Goal: Information Seeking & Learning: Learn about a topic

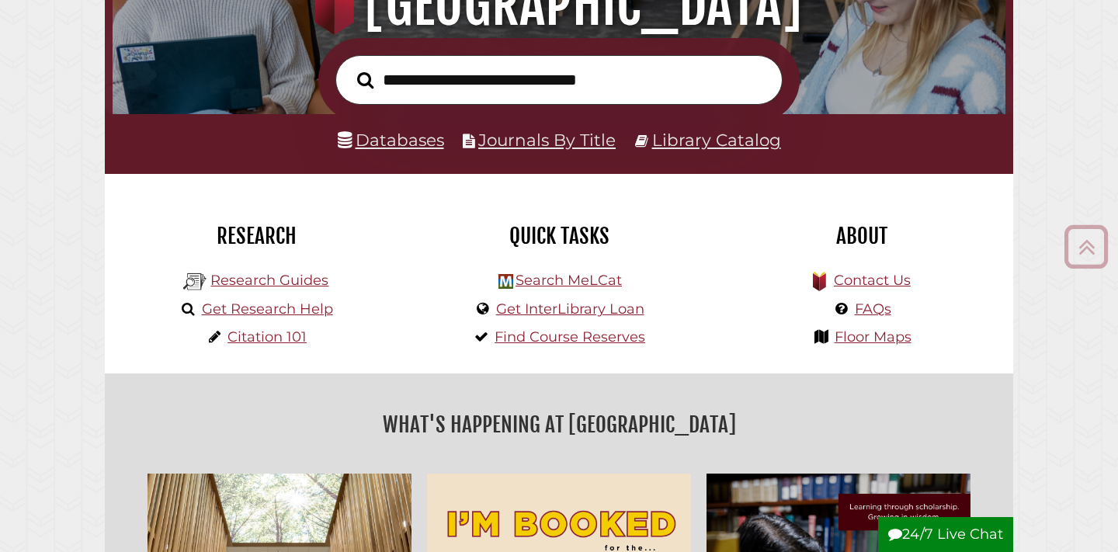
scroll to position [226, 0]
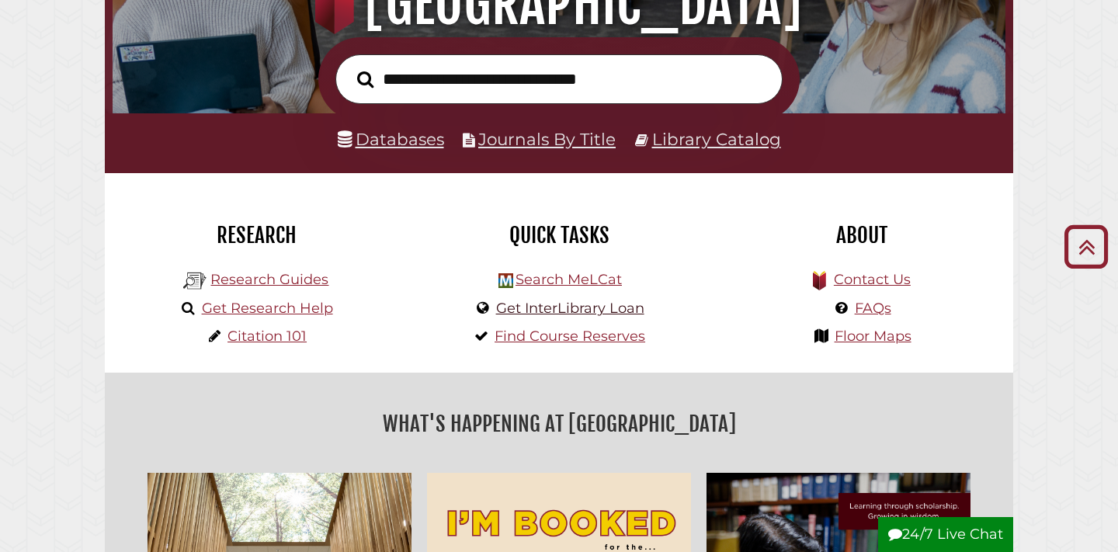
click at [601, 307] on link "Get InterLibrary Loan" at bounding box center [570, 308] width 148 height 17
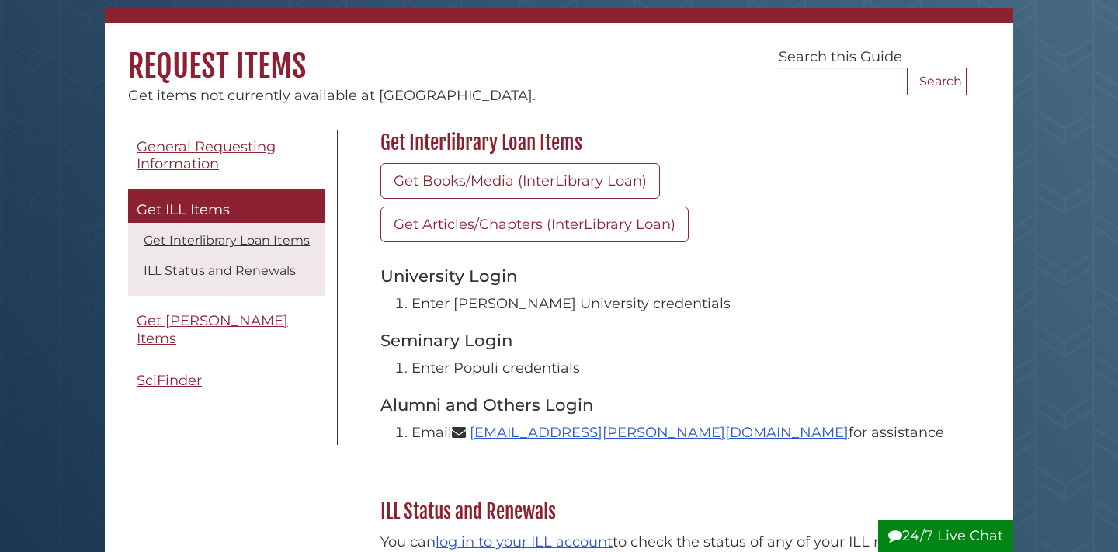
scroll to position [107, 0]
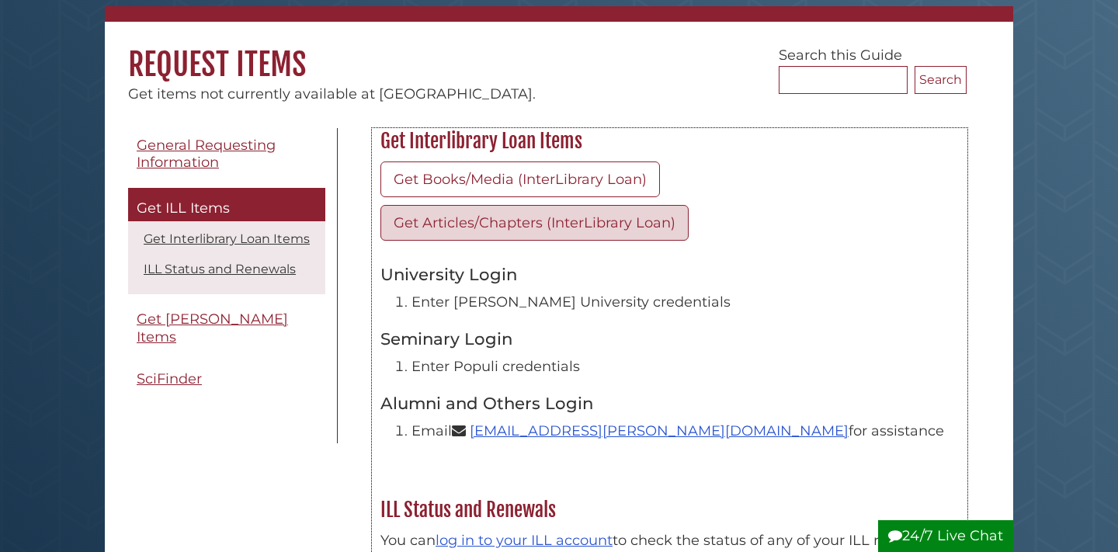
click at [658, 224] on link "Get Articles/Chapters (InterLibrary Loan)" at bounding box center [534, 223] width 308 height 36
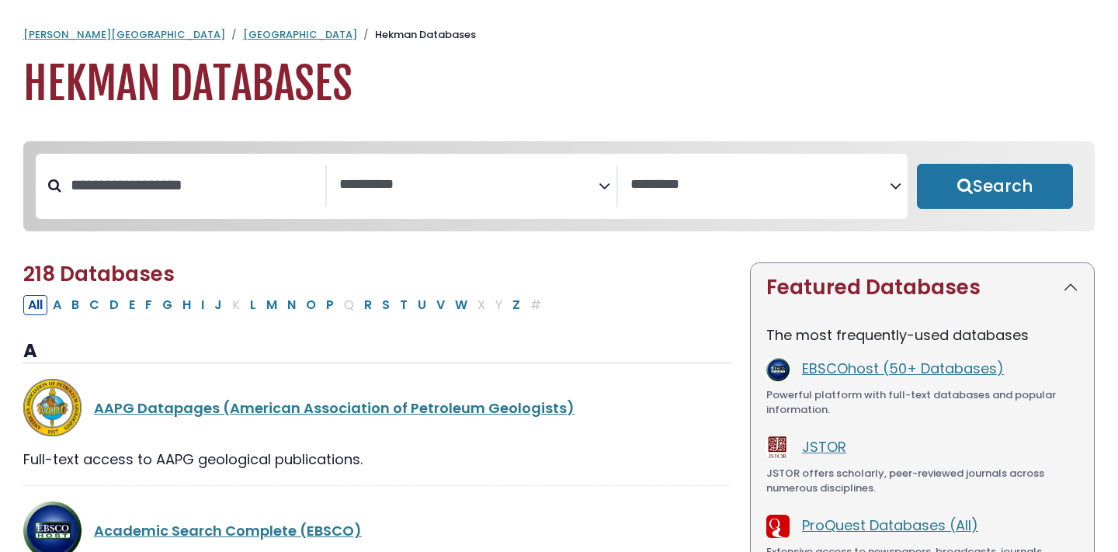
select select "Database Subject Filter"
select select "Database Vendors Filter"
click at [199, 189] on input "Search database by title or keyword" at bounding box center [193, 185] width 264 height 26
type input "**********"
click at [995, 187] on button "Search" at bounding box center [995, 186] width 156 height 45
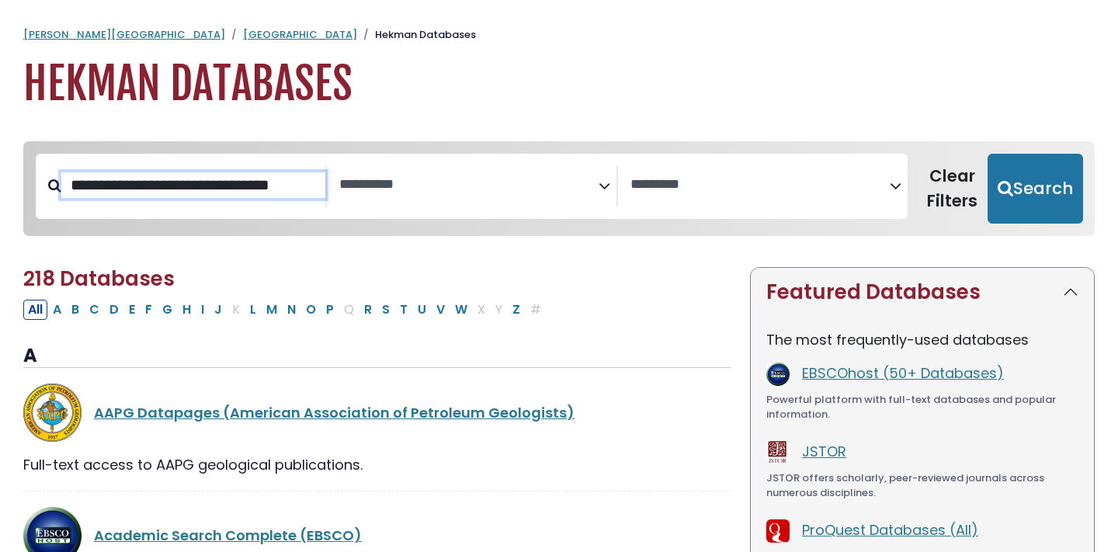
select select "Database Subject Filter"
select select "Database Vendors Filter"
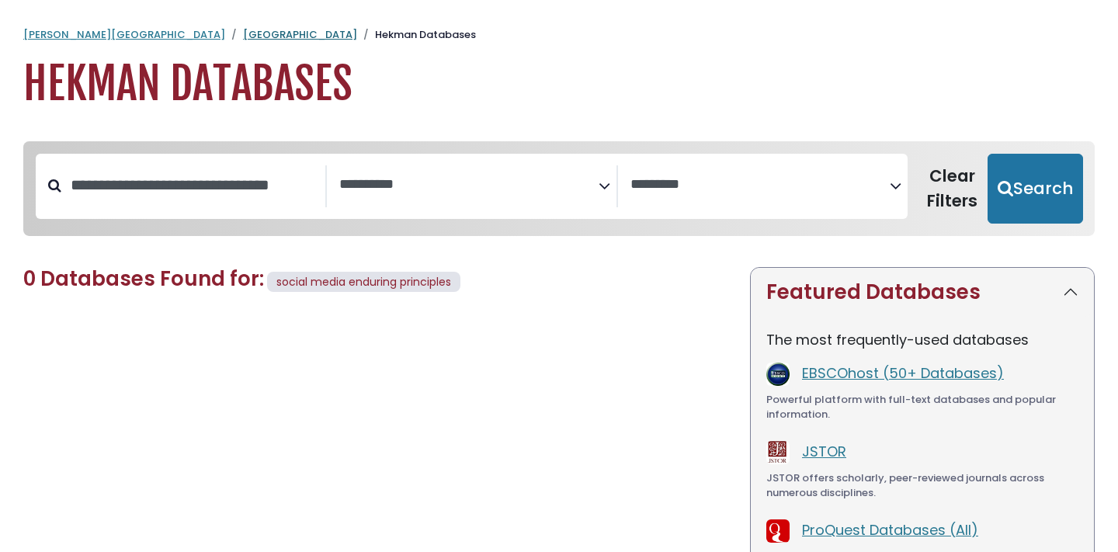
click at [243, 30] on link "[GEOGRAPHIC_DATA]" at bounding box center [300, 34] width 114 height 15
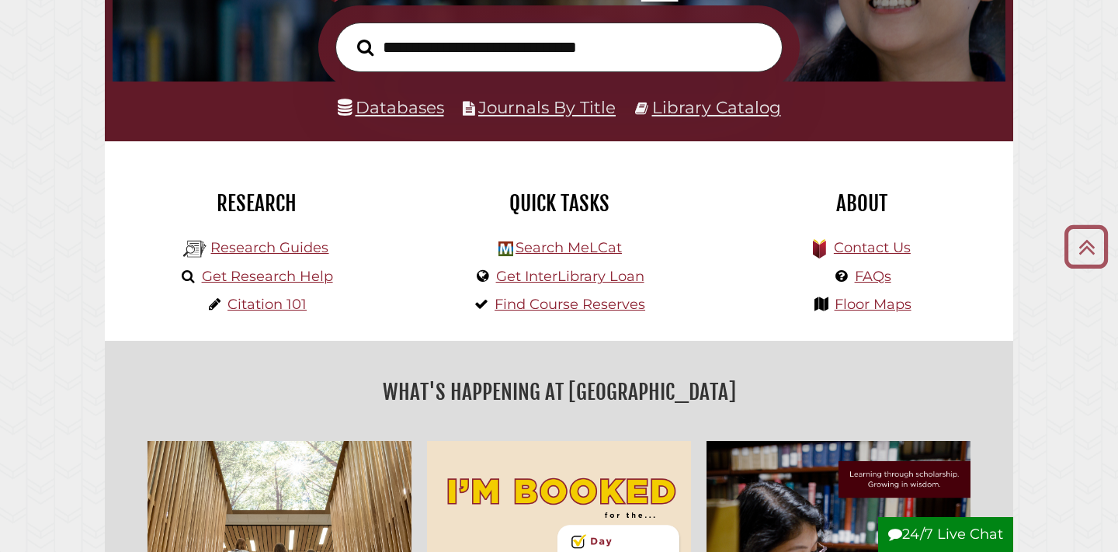
scroll to position [259, 0]
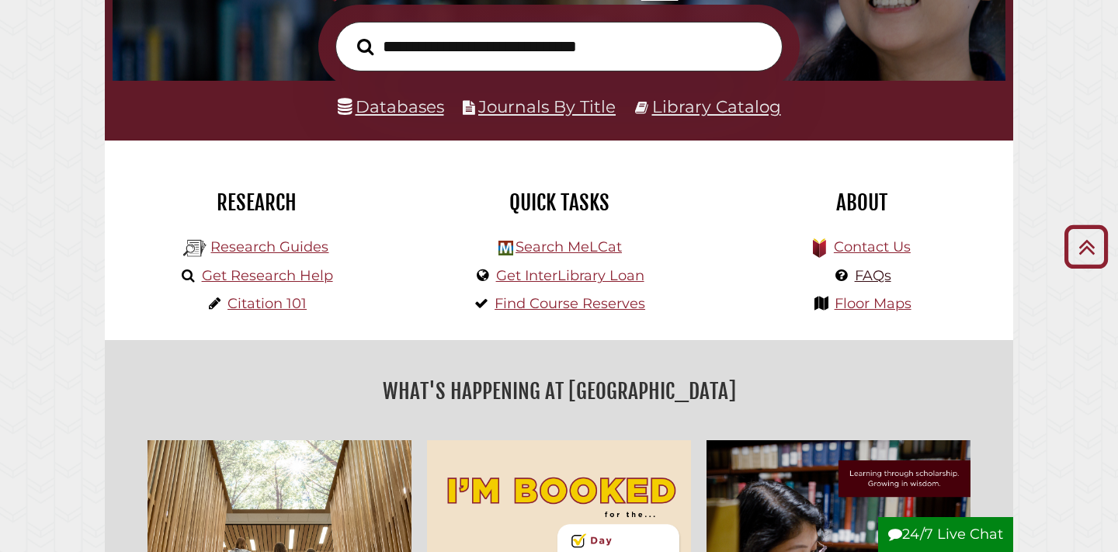
click at [880, 268] on link "FAQs" at bounding box center [873, 275] width 36 height 17
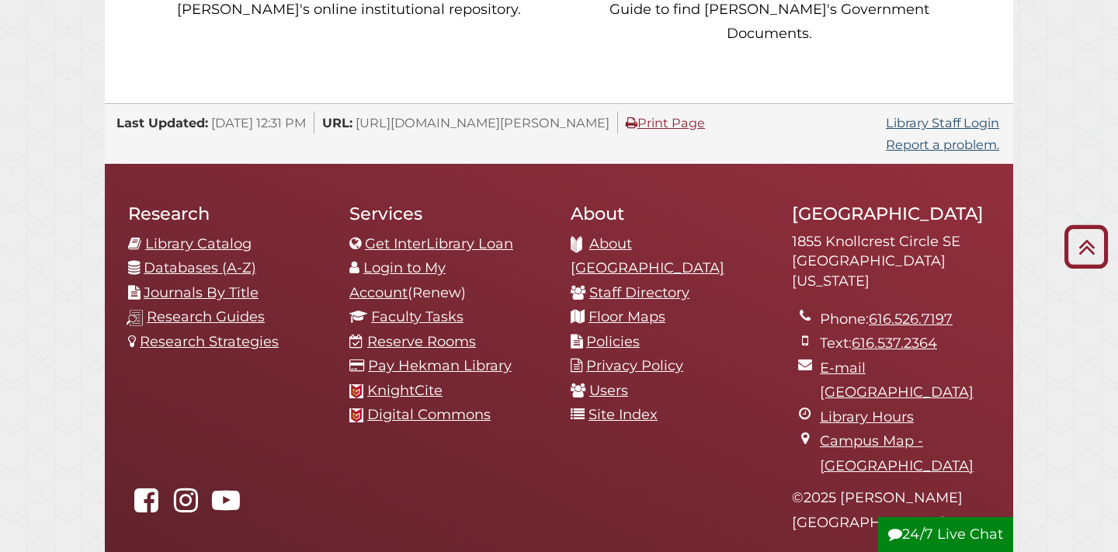
scroll to position [1586, 0]
click at [219, 234] on link "Library Catalog" at bounding box center [198, 242] width 106 height 17
